Goal: Entertainment & Leisure: Browse casually

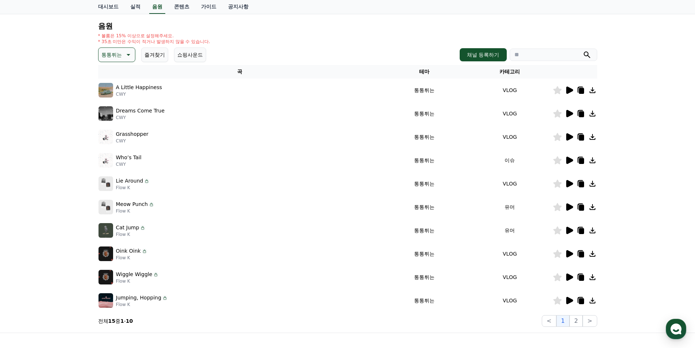
scroll to position [73, 0]
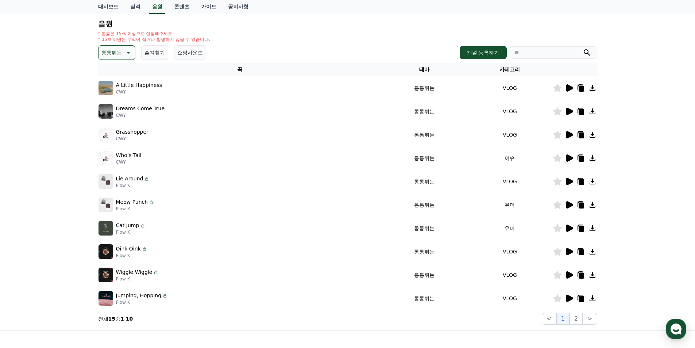
click at [569, 230] on icon at bounding box center [569, 227] width 7 height 7
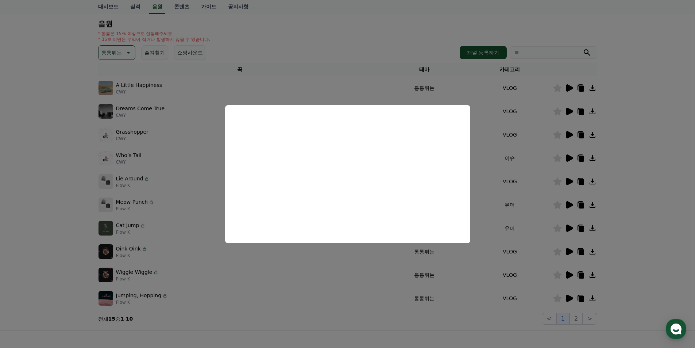
click at [567, 178] on button "close modal" at bounding box center [347, 174] width 695 height 348
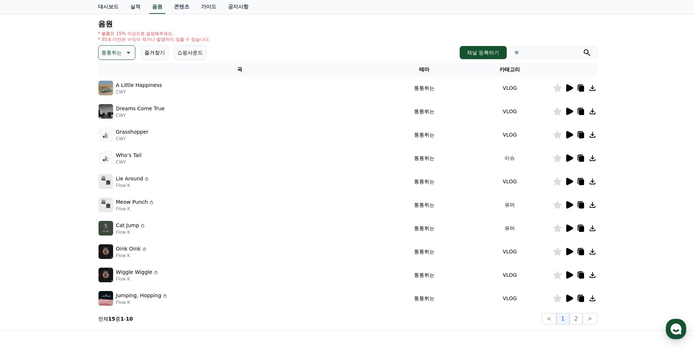
click at [567, 204] on icon at bounding box center [569, 204] width 7 height 7
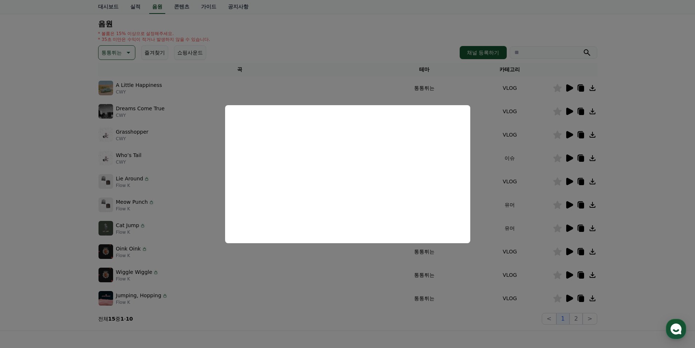
click at [124, 51] on button "close modal" at bounding box center [347, 174] width 695 height 348
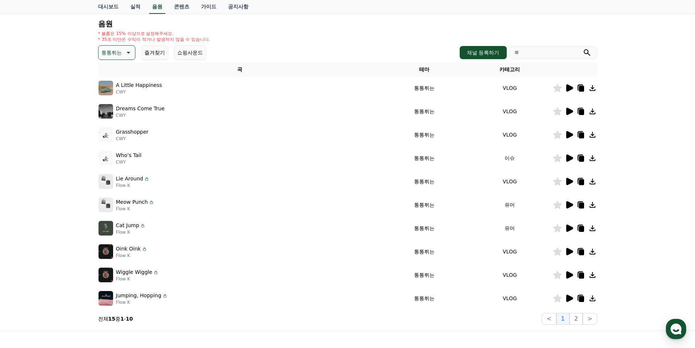
click at [128, 53] on icon at bounding box center [127, 52] width 9 height 9
click at [113, 95] on button "그루브" at bounding box center [109, 100] width 21 height 16
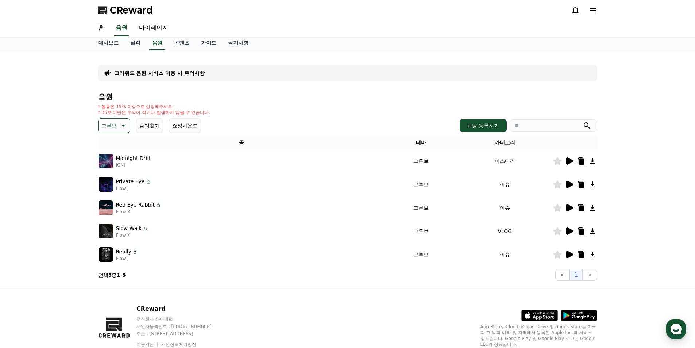
click at [569, 207] on icon at bounding box center [569, 207] width 7 height 7
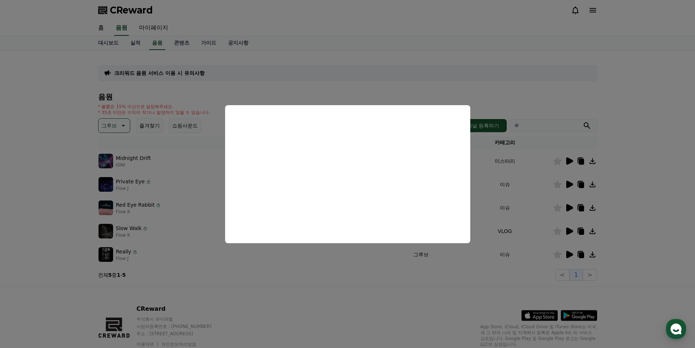
click at [572, 253] on button "close modal" at bounding box center [347, 174] width 695 height 348
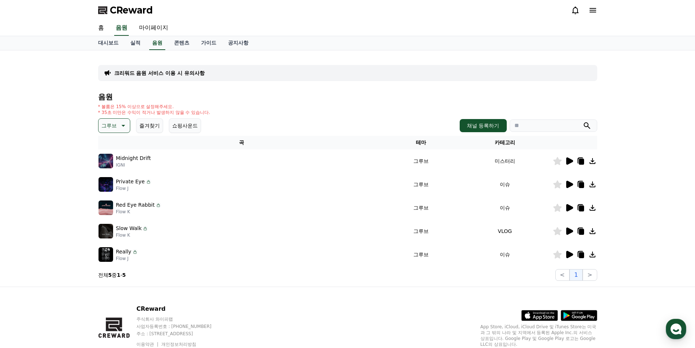
click at [567, 254] on icon at bounding box center [569, 254] width 7 height 7
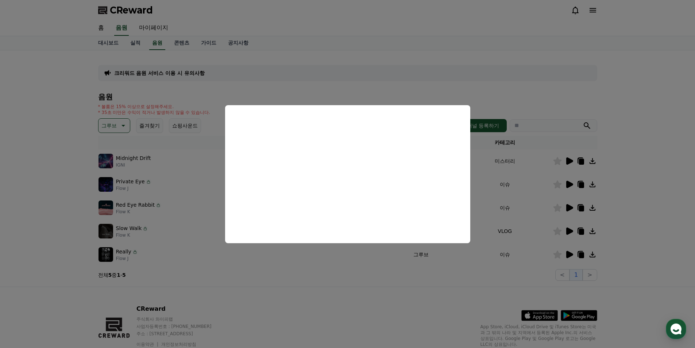
click at [570, 184] on button "close modal" at bounding box center [347, 174] width 695 height 348
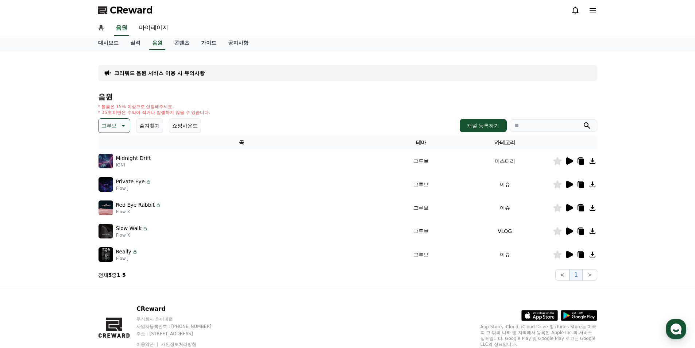
click at [572, 186] on icon at bounding box center [569, 184] width 9 height 9
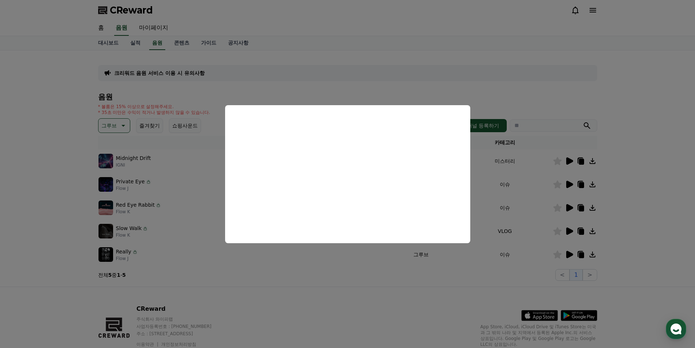
click at [338, 58] on button "close modal" at bounding box center [347, 174] width 695 height 348
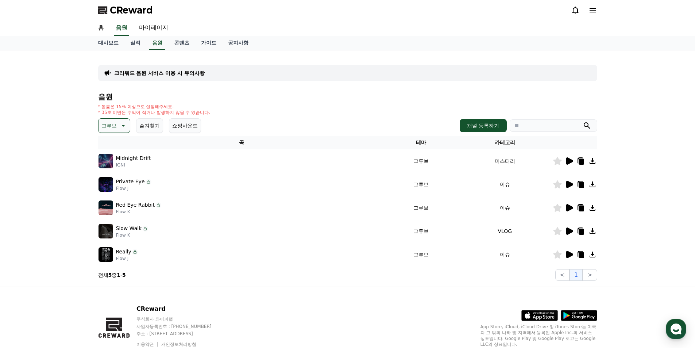
click at [115, 127] on p "그루브" at bounding box center [108, 125] width 15 height 10
click at [116, 147] on button "EDM" at bounding box center [108, 145] width 18 height 16
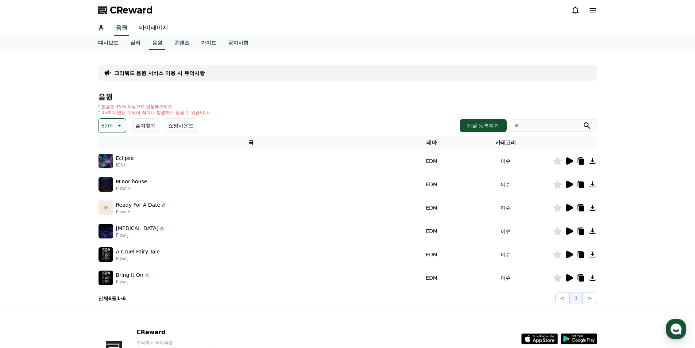
click at [570, 160] on icon at bounding box center [569, 160] width 7 height 7
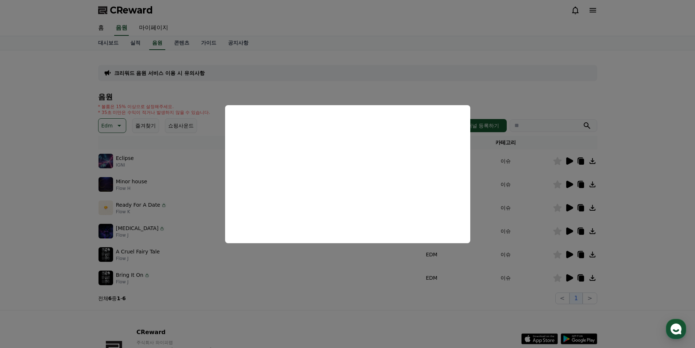
click at [571, 229] on button "close modal" at bounding box center [347, 174] width 695 height 348
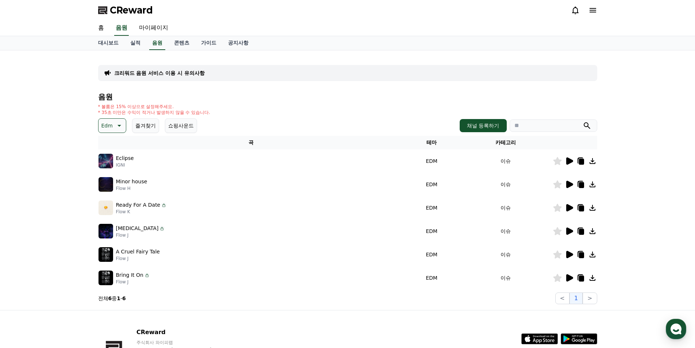
click at [568, 229] on icon at bounding box center [569, 230] width 7 height 7
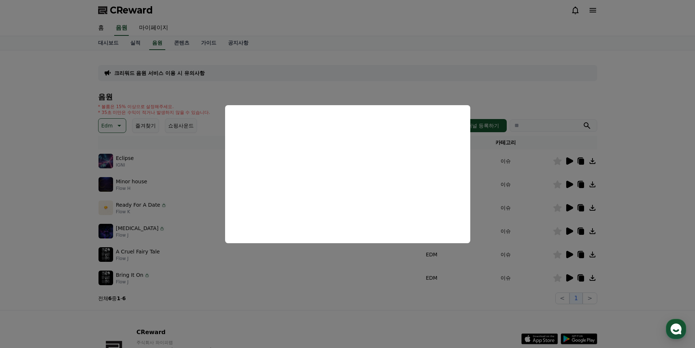
click at [571, 253] on button "close modal" at bounding box center [347, 174] width 695 height 348
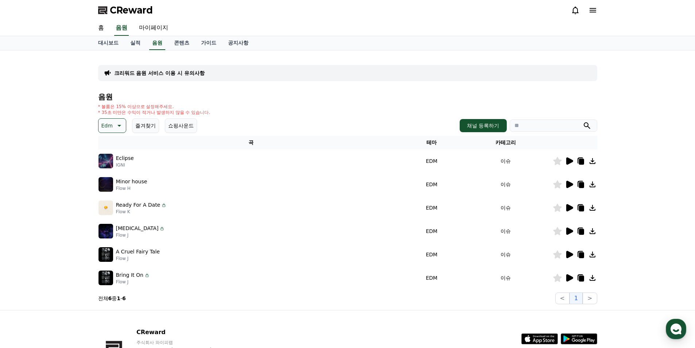
click at [570, 278] on icon at bounding box center [569, 277] width 7 height 7
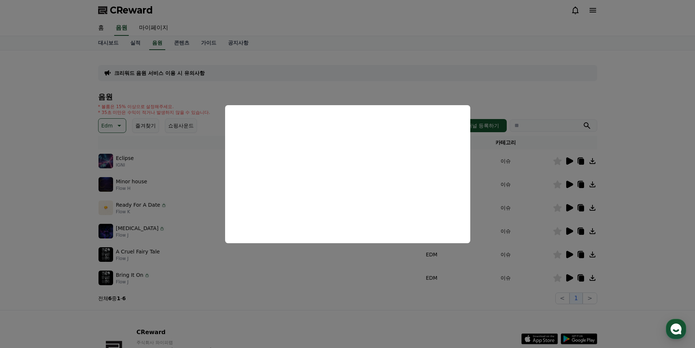
click at [570, 202] on button "close modal" at bounding box center [347, 174] width 695 height 348
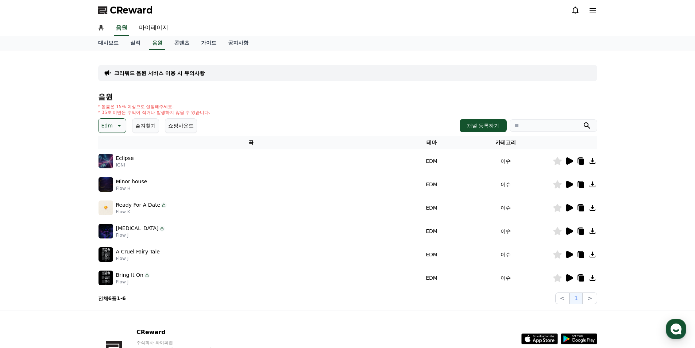
click at [564, 206] on div at bounding box center [575, 207] width 44 height 9
click at [567, 206] on icon at bounding box center [569, 207] width 7 height 7
